Goal: Task Accomplishment & Management: Manage account settings

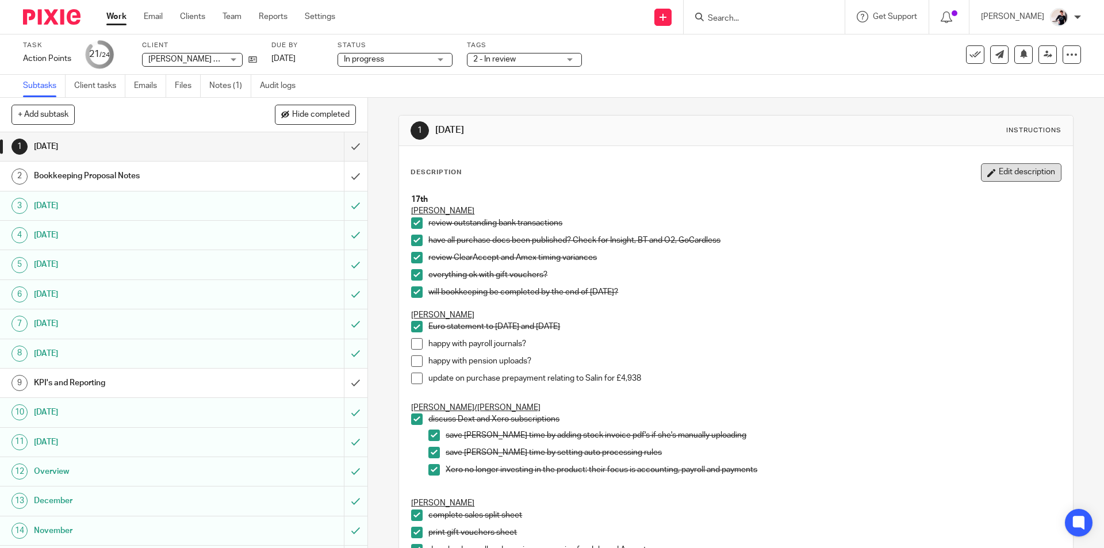
click at [991, 169] on button "Edit description" at bounding box center [1021, 172] width 81 height 18
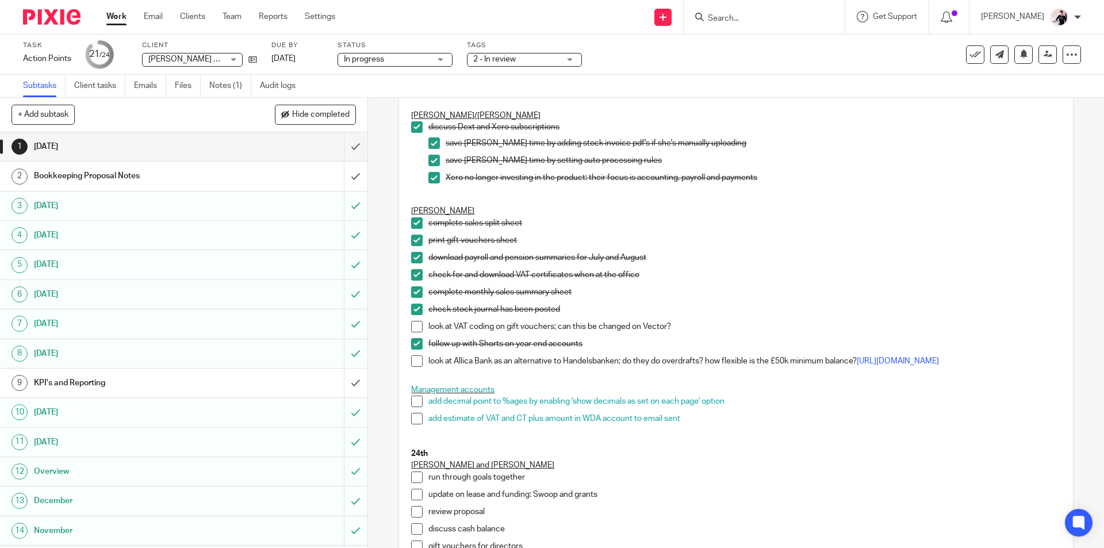
scroll to position [460, 0]
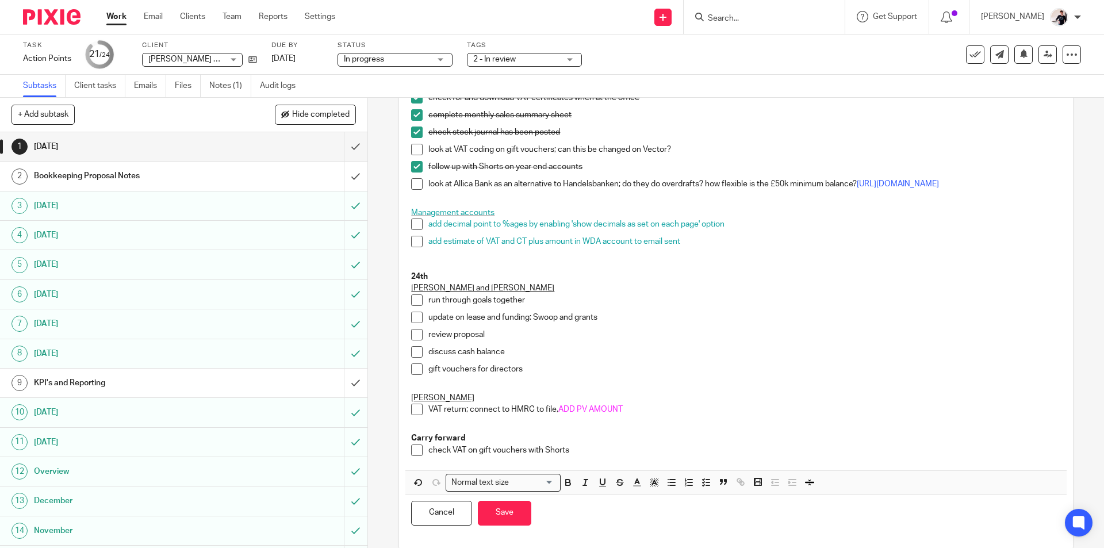
click at [575, 454] on p "check VAT on gift vouchers with Shorts" at bounding box center [745, 451] width 632 height 12
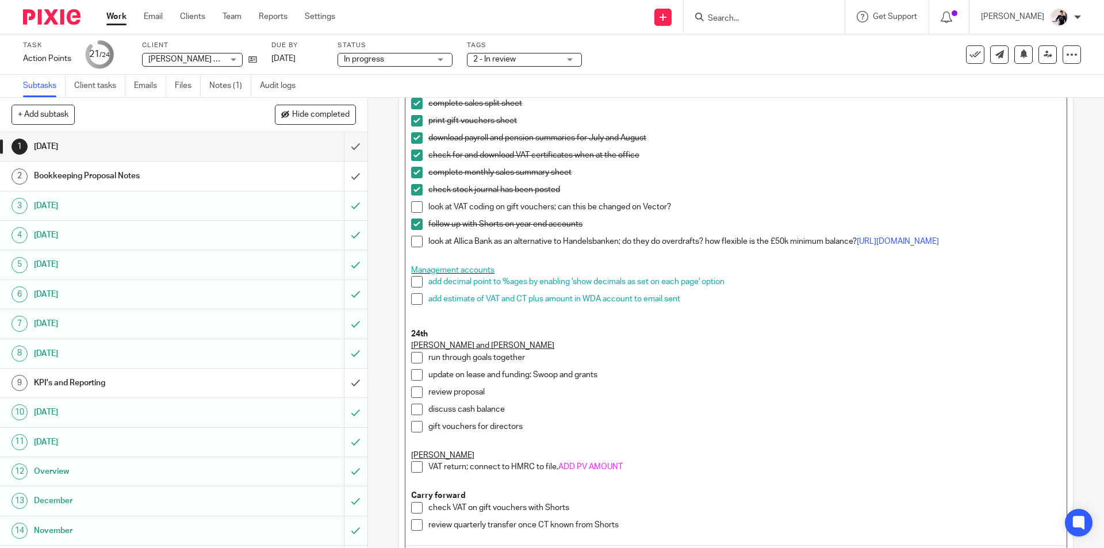
scroll to position [502, 0]
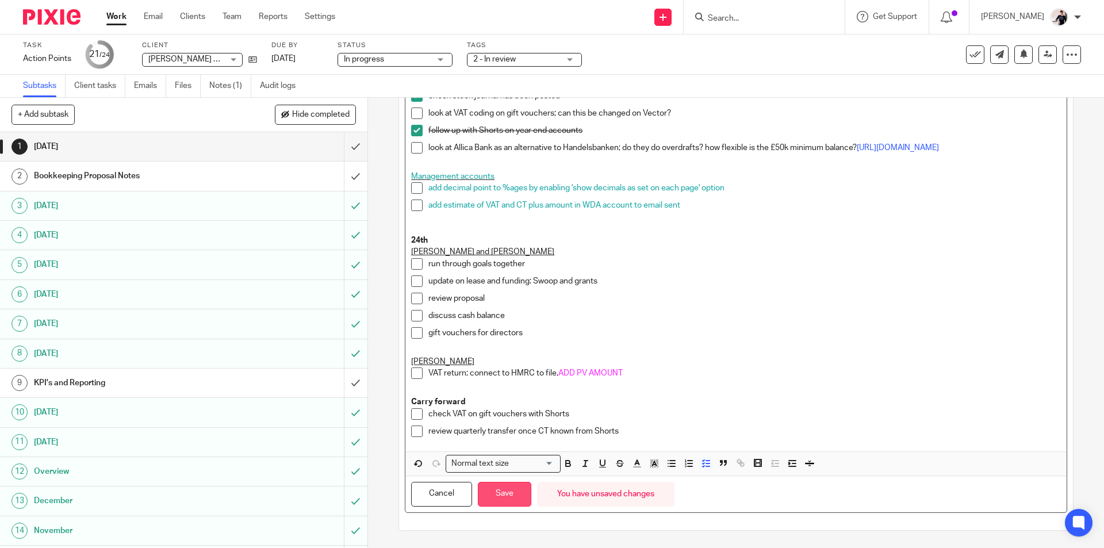
click at [502, 501] on button "Save" at bounding box center [504, 494] width 53 height 25
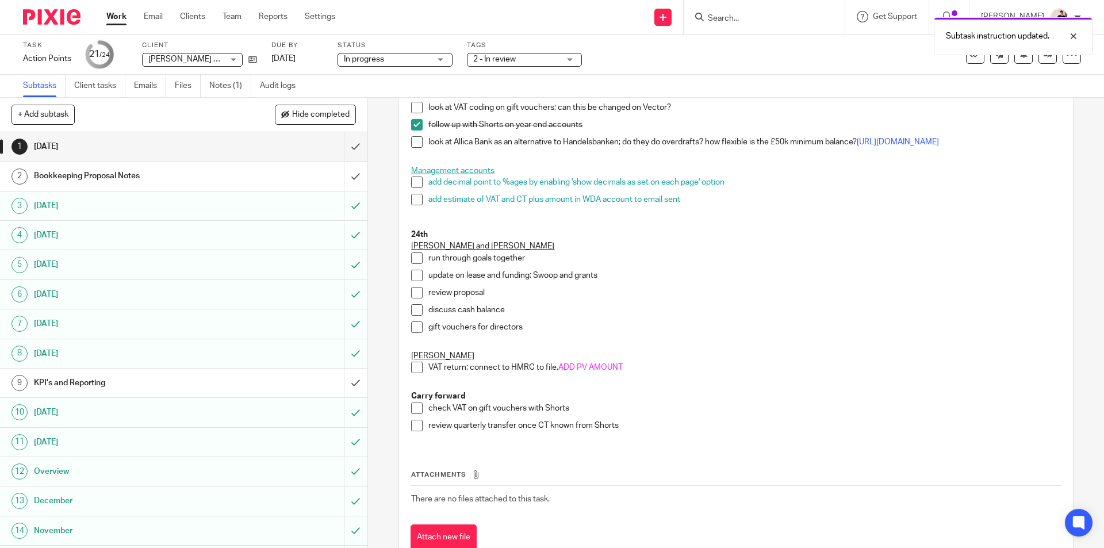
click at [111, 17] on link "Work" at bounding box center [116, 17] width 20 height 12
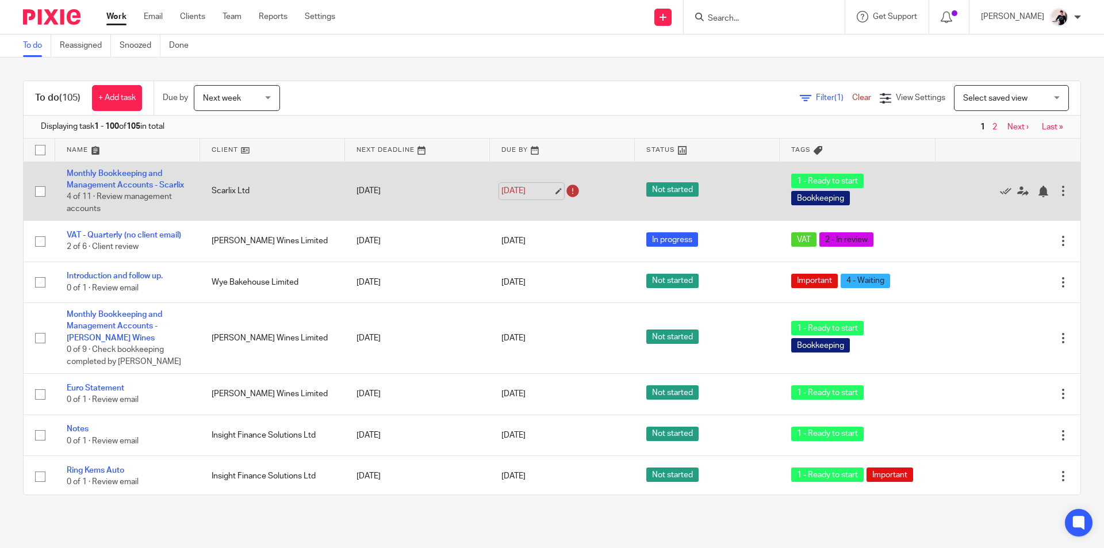
click at [527, 185] on link "24 Sep 2025" at bounding box center [528, 191] width 52 height 12
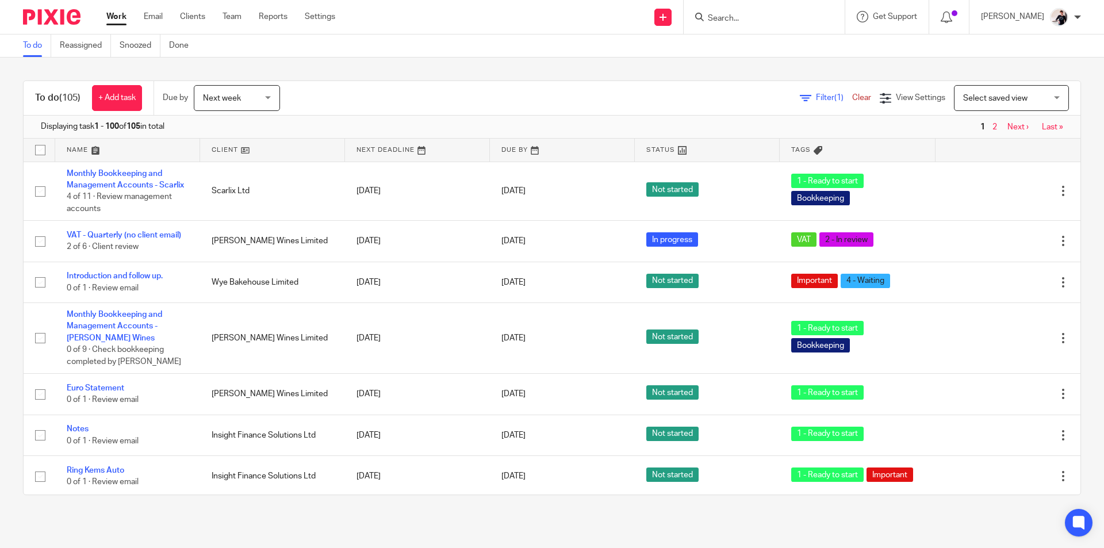
click at [236, 149] on link at bounding box center [272, 150] width 145 height 23
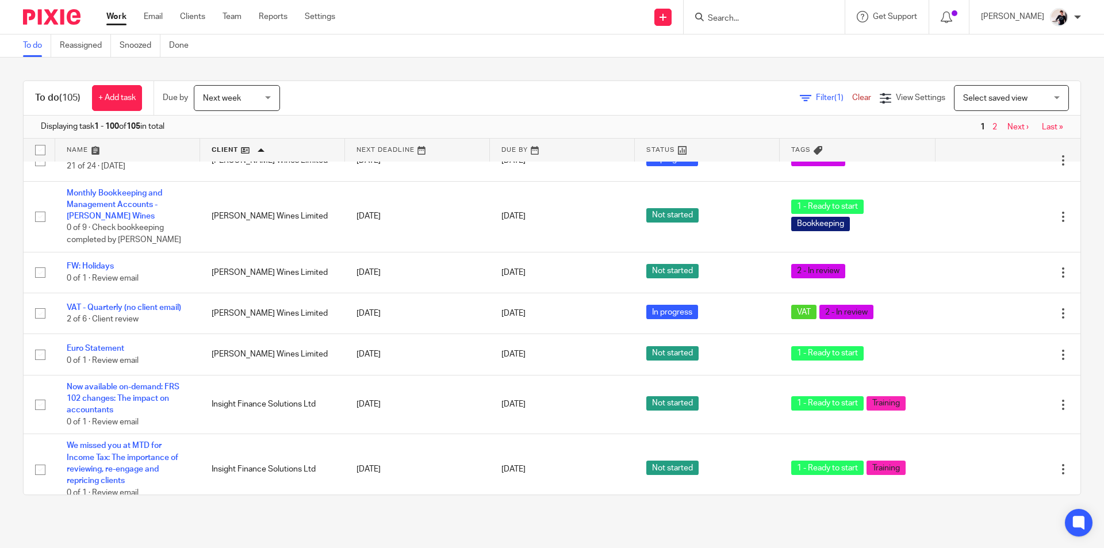
scroll to position [403, 0]
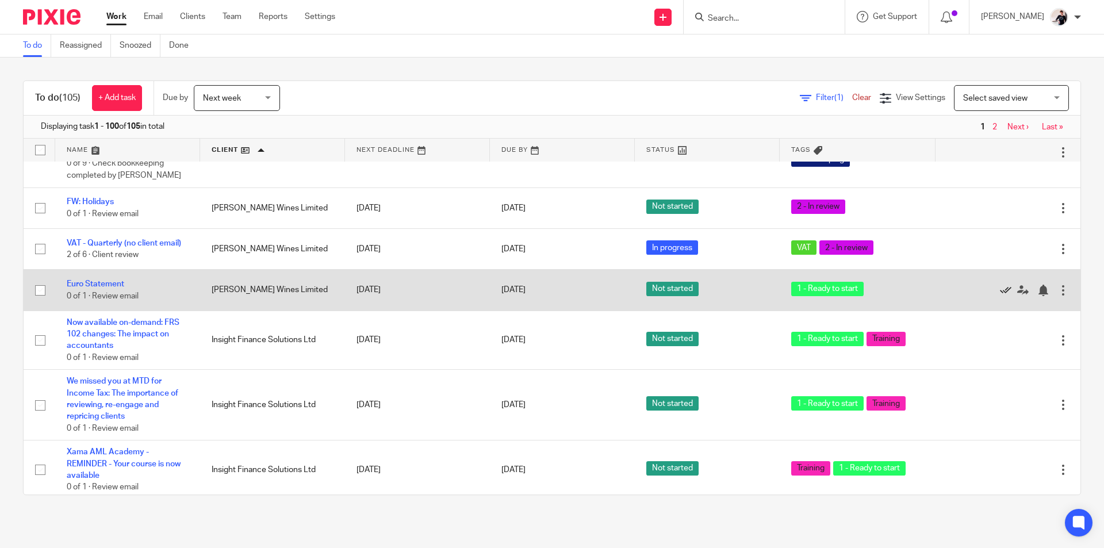
click at [1000, 285] on icon at bounding box center [1006, 291] width 12 height 12
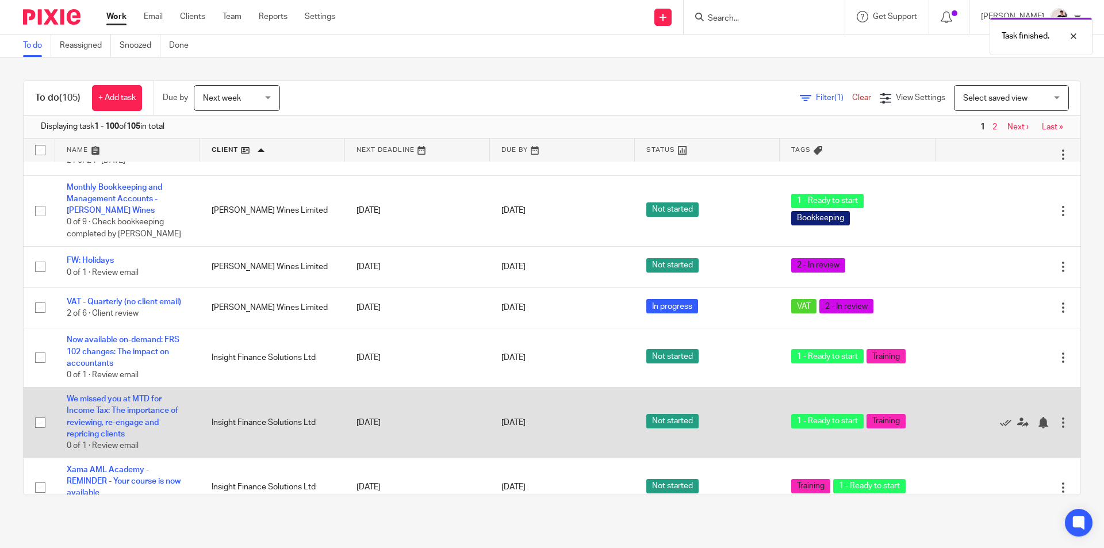
scroll to position [288, 0]
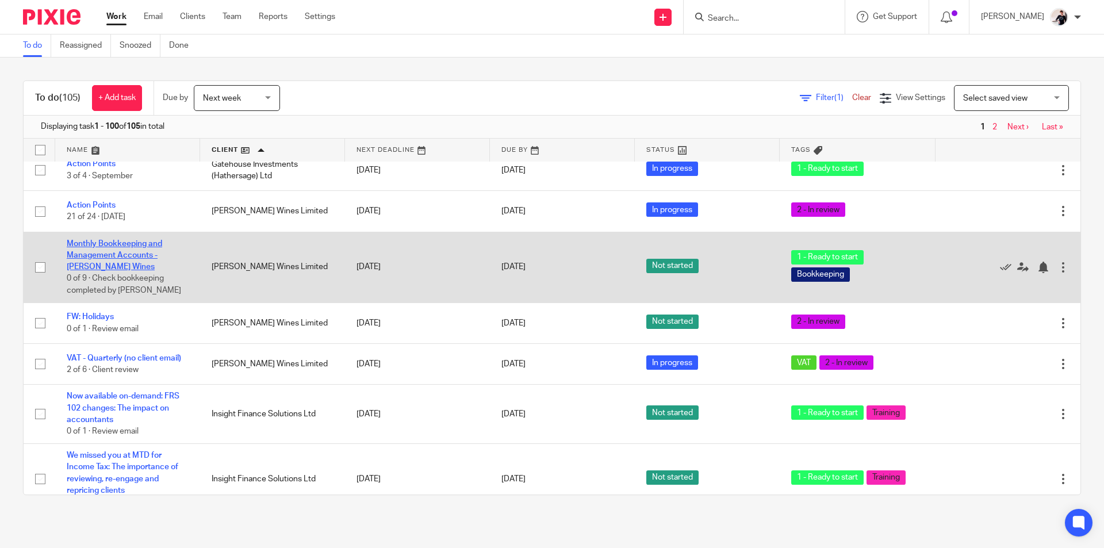
click at [117, 253] on link "Monthly Bookkeeping and Management Accounts - [PERSON_NAME] Wines" at bounding box center [114, 256] width 95 height 32
click at [1000, 262] on icon at bounding box center [1006, 268] width 12 height 12
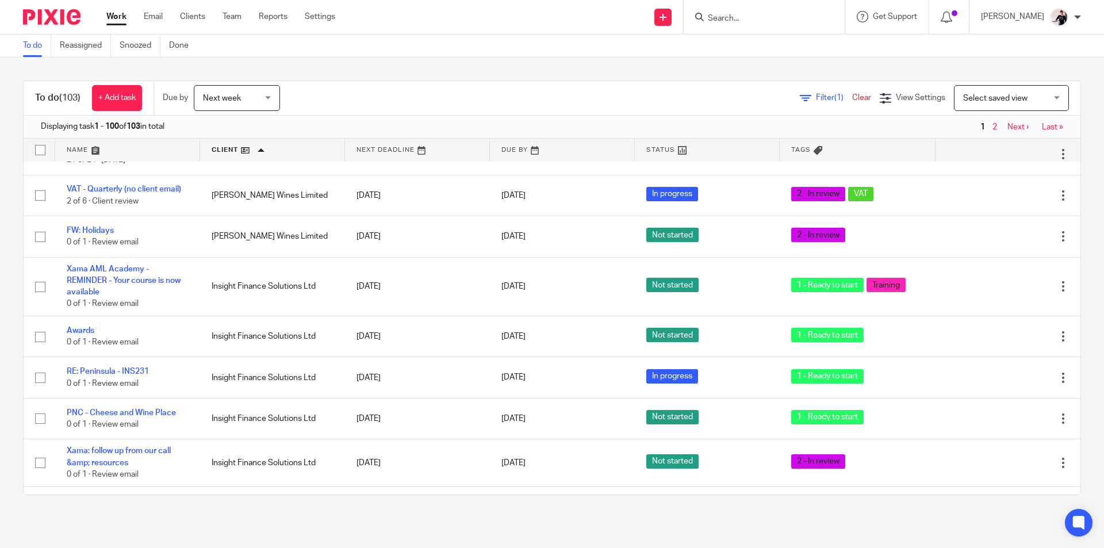
scroll to position [173, 0]
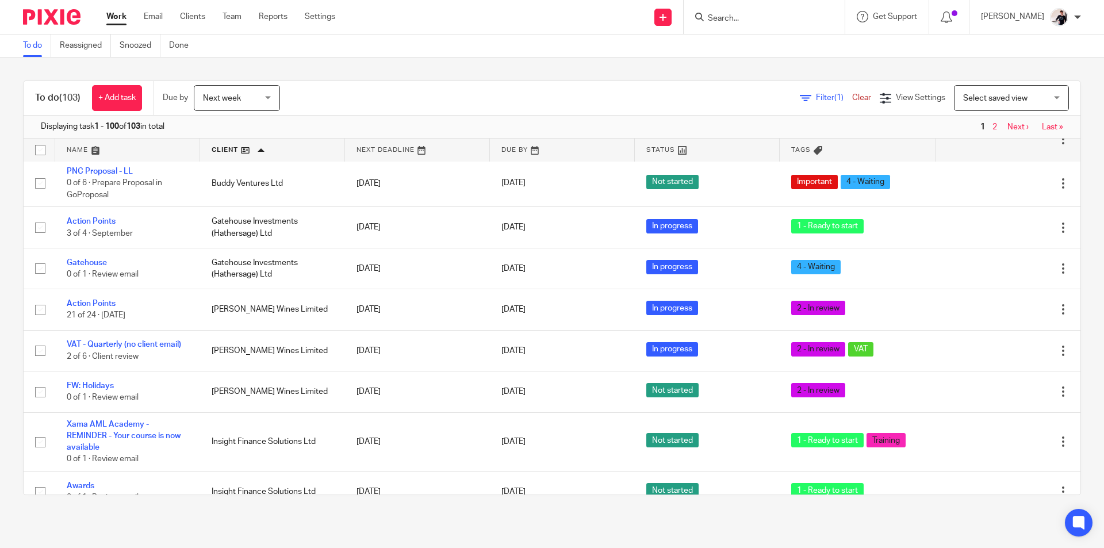
click at [247, 93] on span "Next week" at bounding box center [233, 98] width 61 height 24
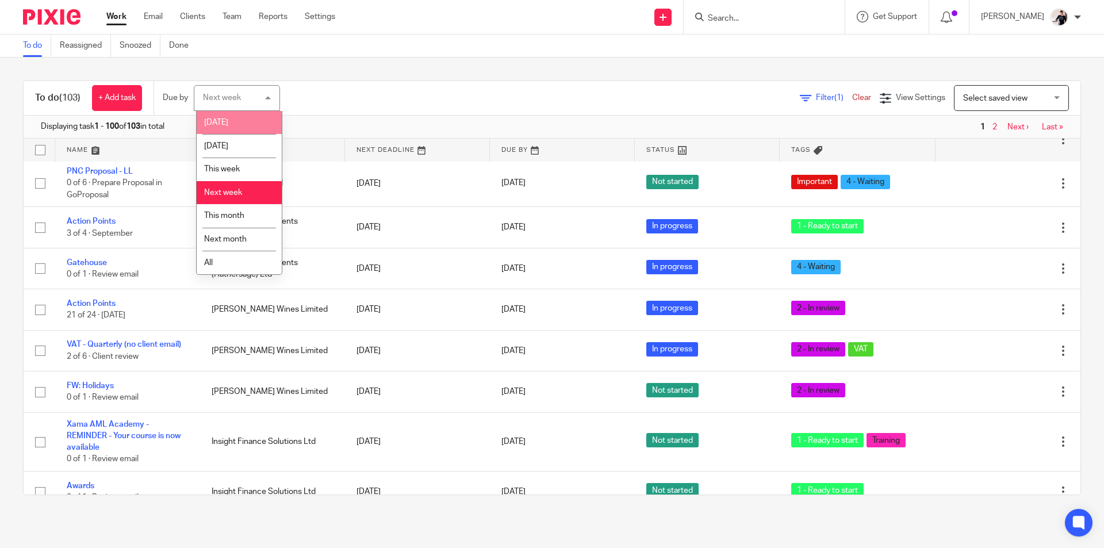
click at [247, 121] on li "[DATE]" at bounding box center [239, 123] width 85 height 24
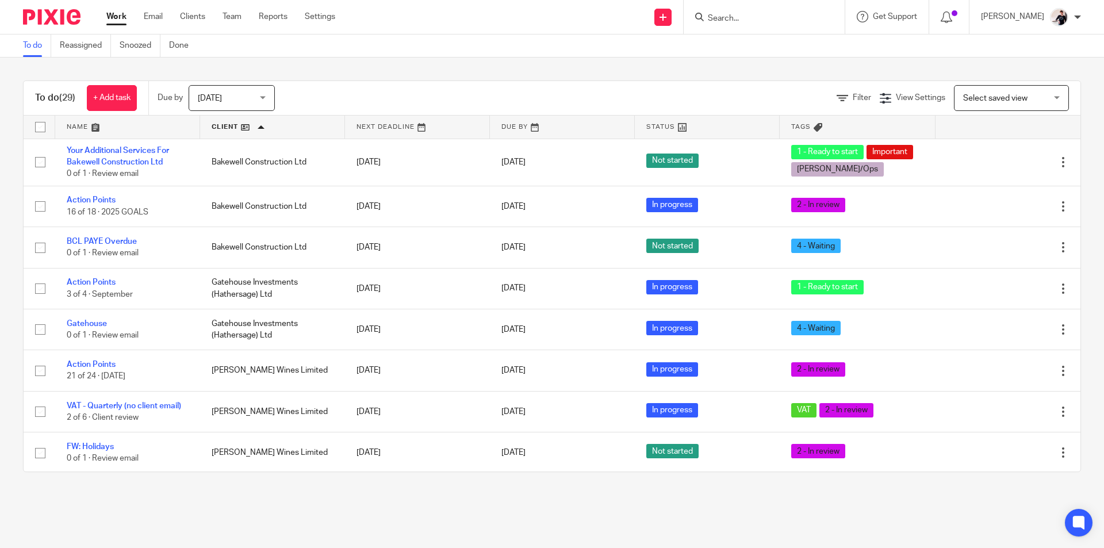
click at [748, 20] on input "Search" at bounding box center [759, 19] width 104 height 10
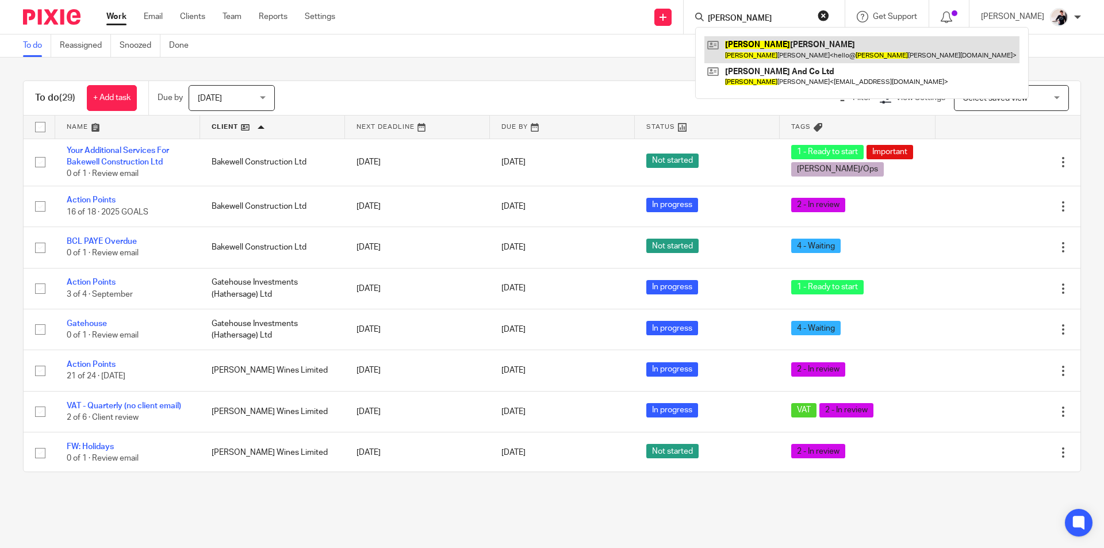
type input "sharon"
click at [756, 41] on link at bounding box center [862, 49] width 315 height 26
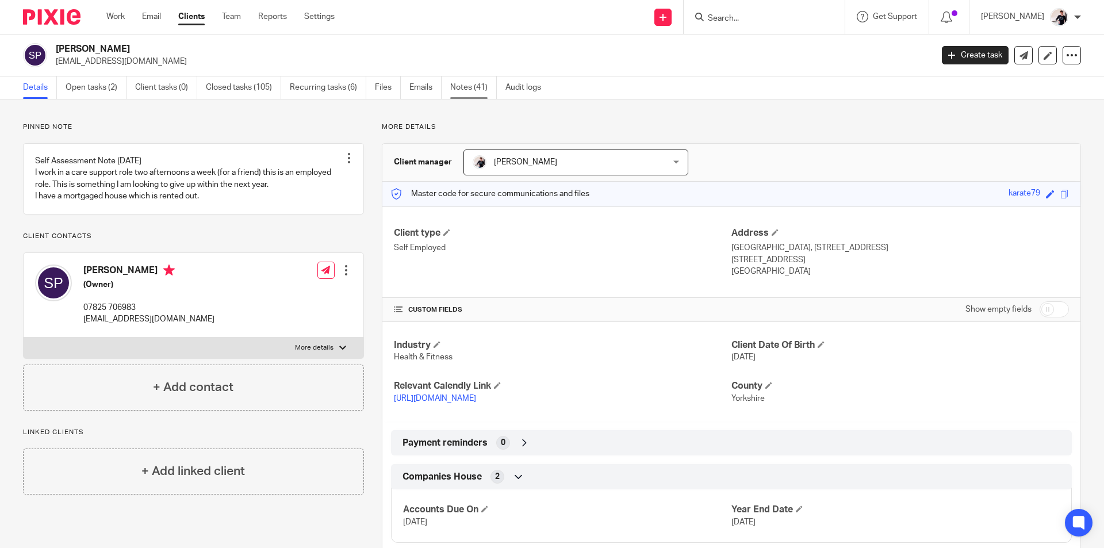
click at [475, 83] on link "Notes (41)" at bounding box center [473, 88] width 47 height 22
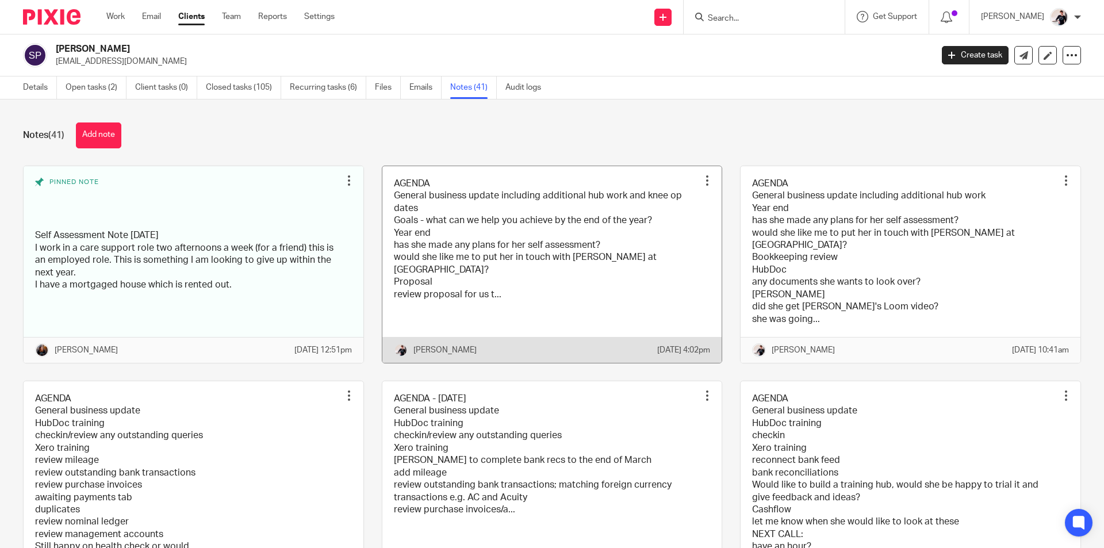
click at [615, 243] on link at bounding box center [553, 264] width 340 height 197
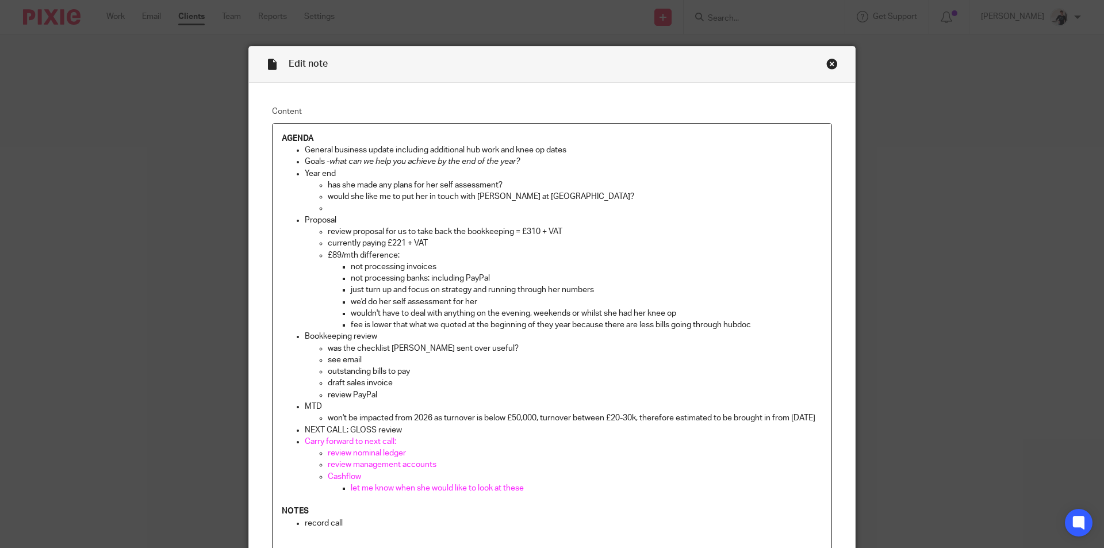
click at [827, 63] on div "Close this dialog window" at bounding box center [833, 64] width 12 height 12
